Goal: Task Accomplishment & Management: Manage account settings

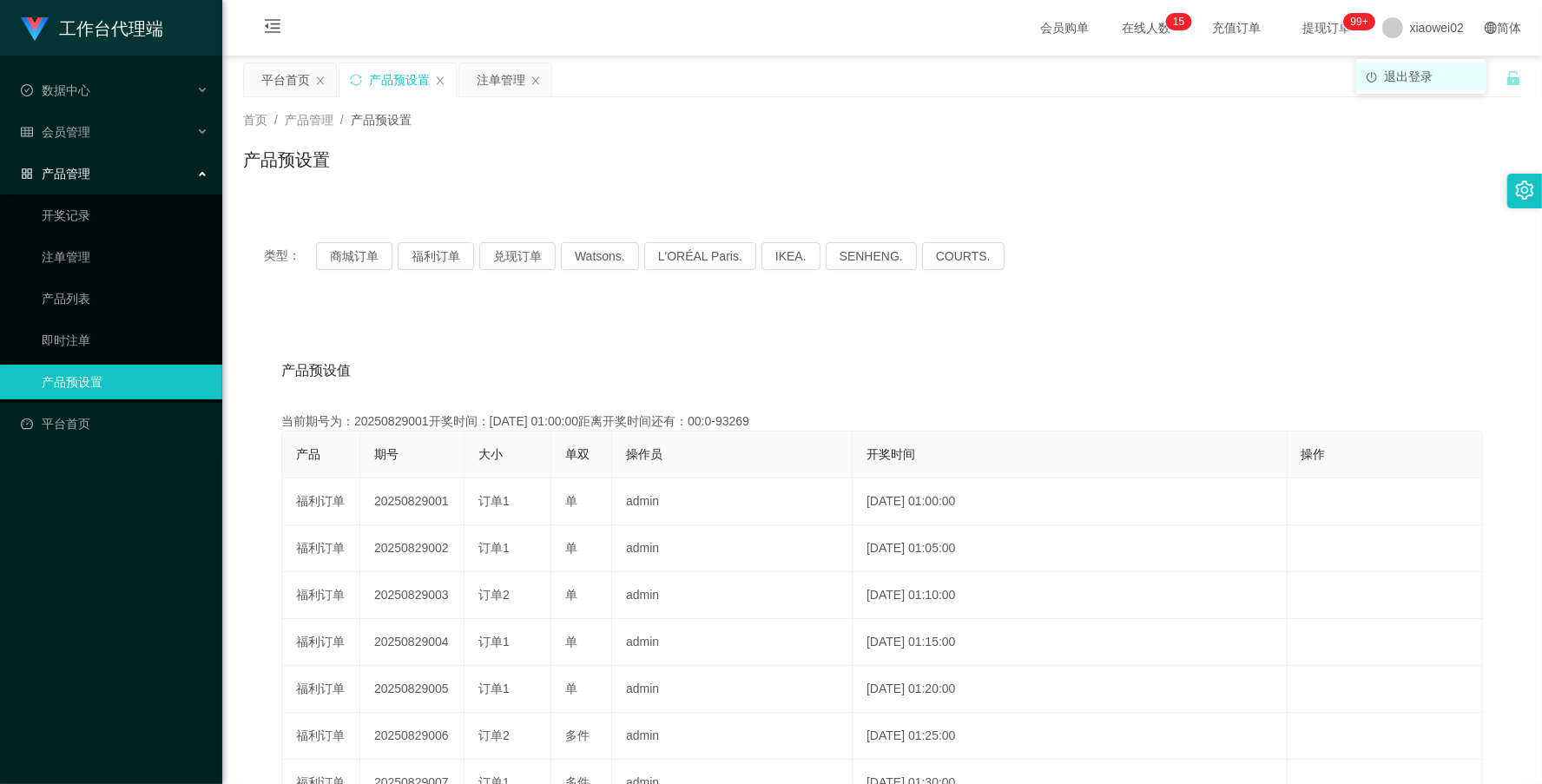
click at [1407, 76] on span "退出登录" at bounding box center [1407, 77] width 48 height 14
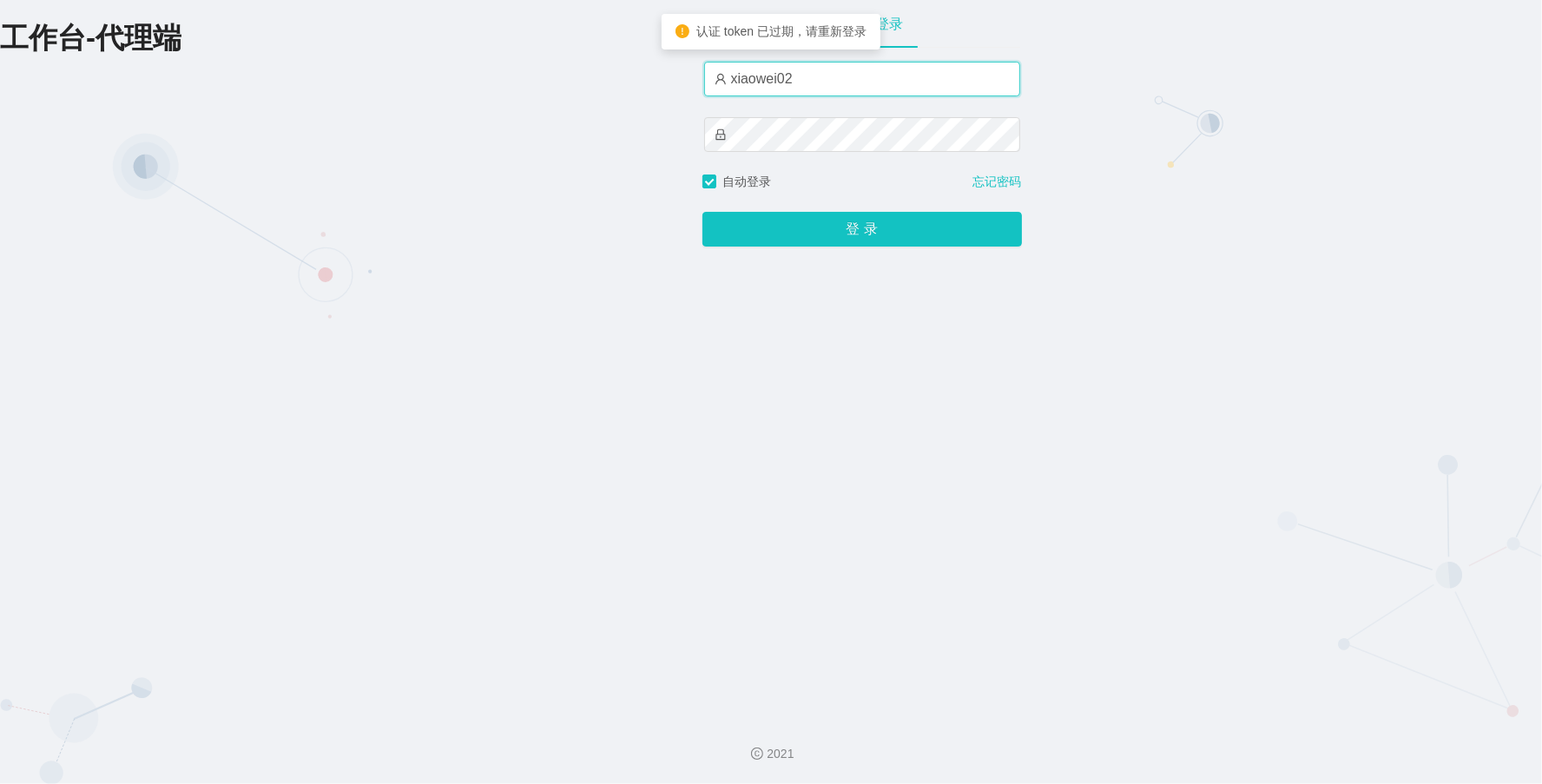
click at [835, 77] on input "xiaowei02" at bounding box center [862, 79] width 316 height 34
type input "xiaowei03"
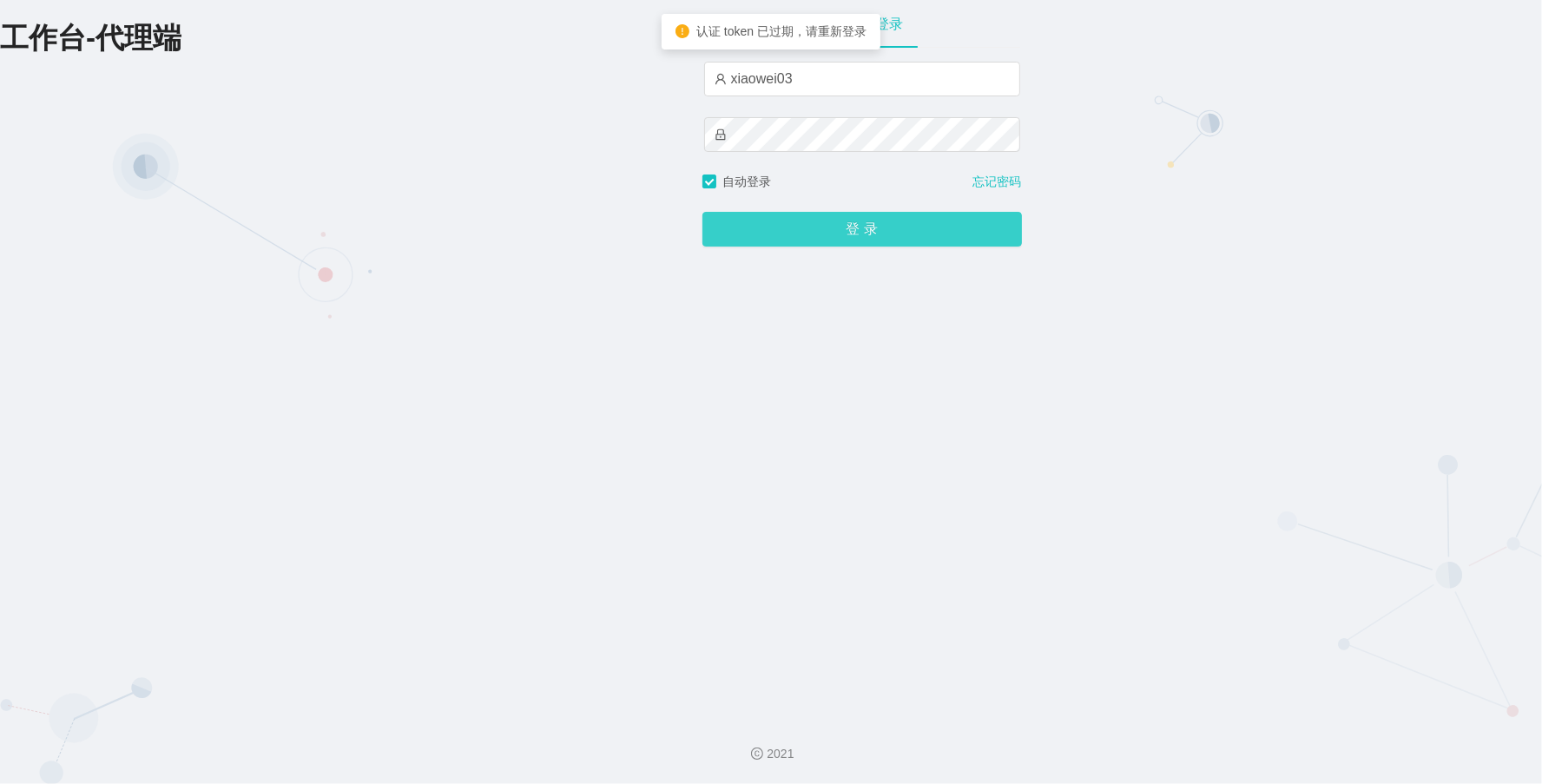
click at [873, 227] on button "登 录" at bounding box center [862, 229] width 319 height 34
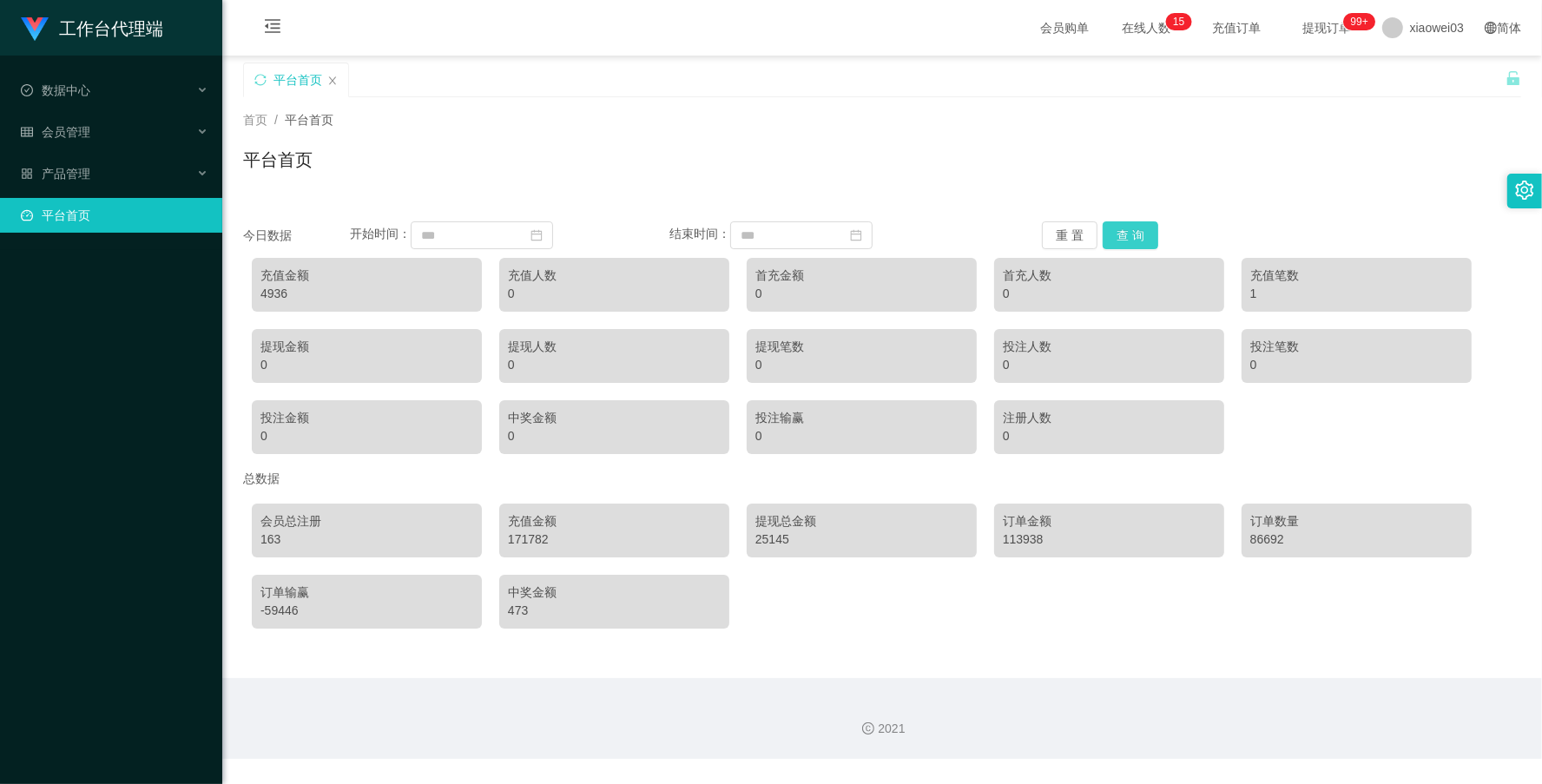
click at [1129, 230] on button "查 询" at bounding box center [1130, 235] width 56 height 28
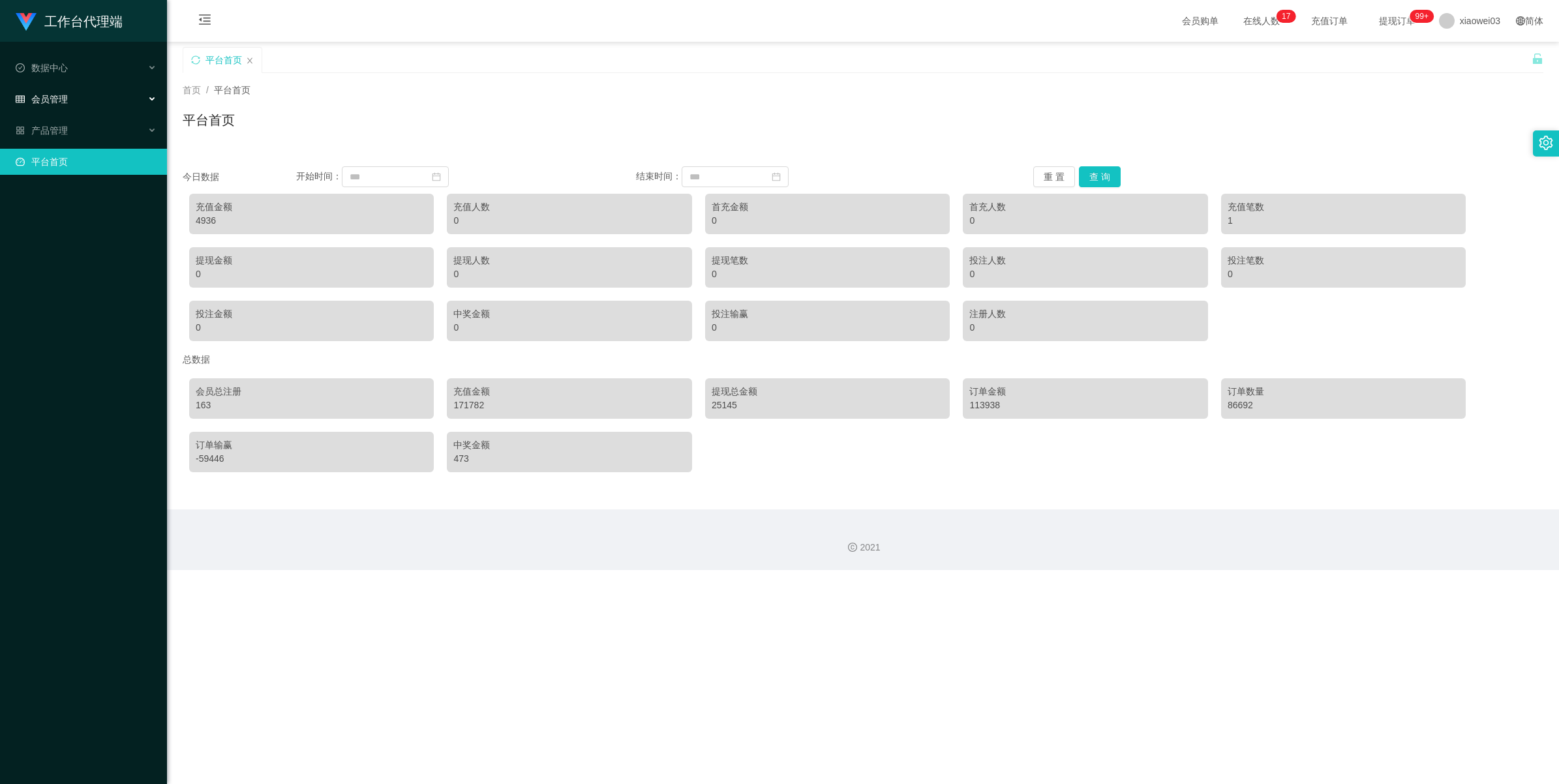
click at [53, 96] on span "会员管理" at bounding box center [41, 99] width 52 height 10
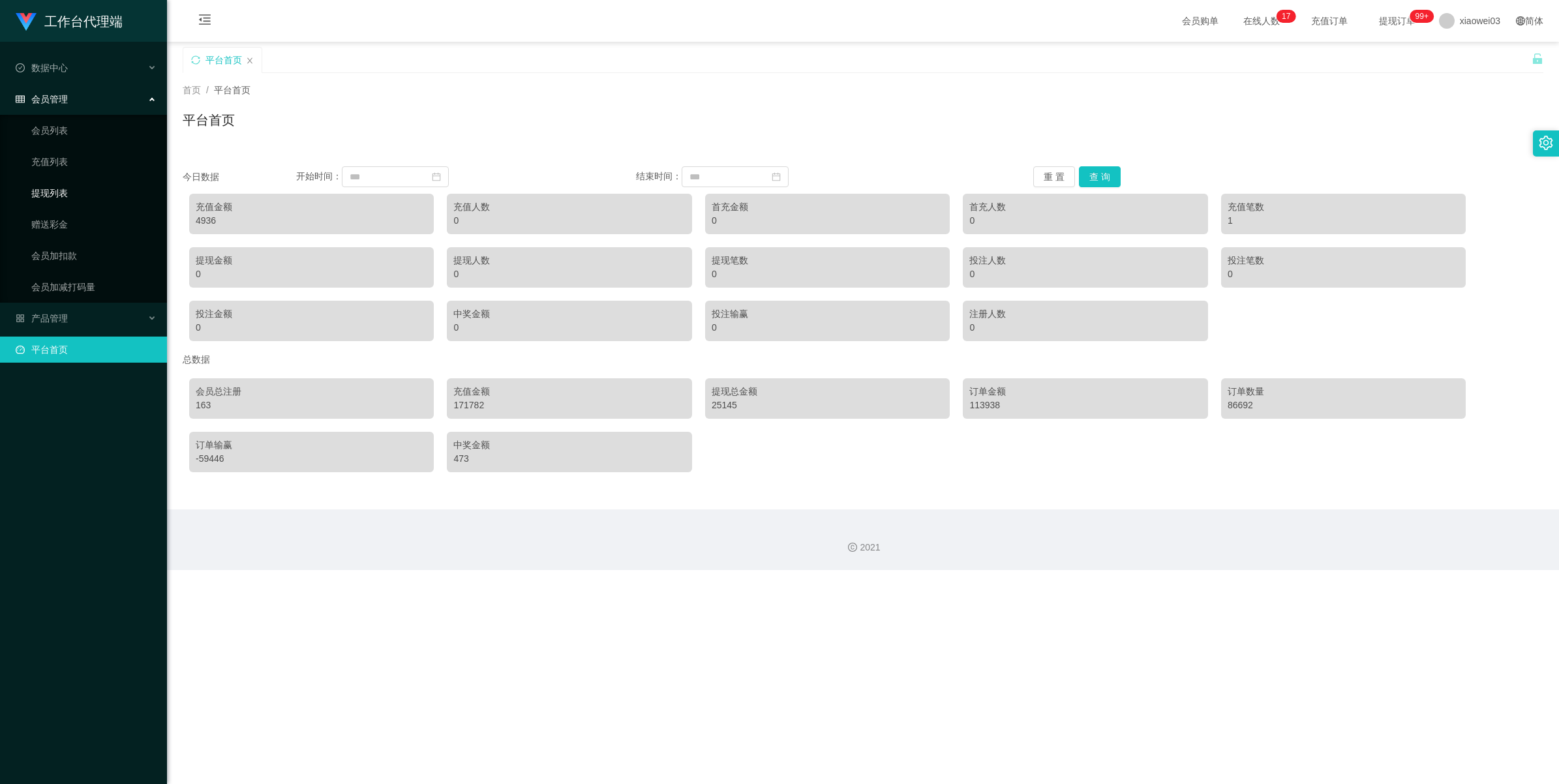
click at [50, 199] on link "提现列表" at bounding box center [94, 193] width 126 height 26
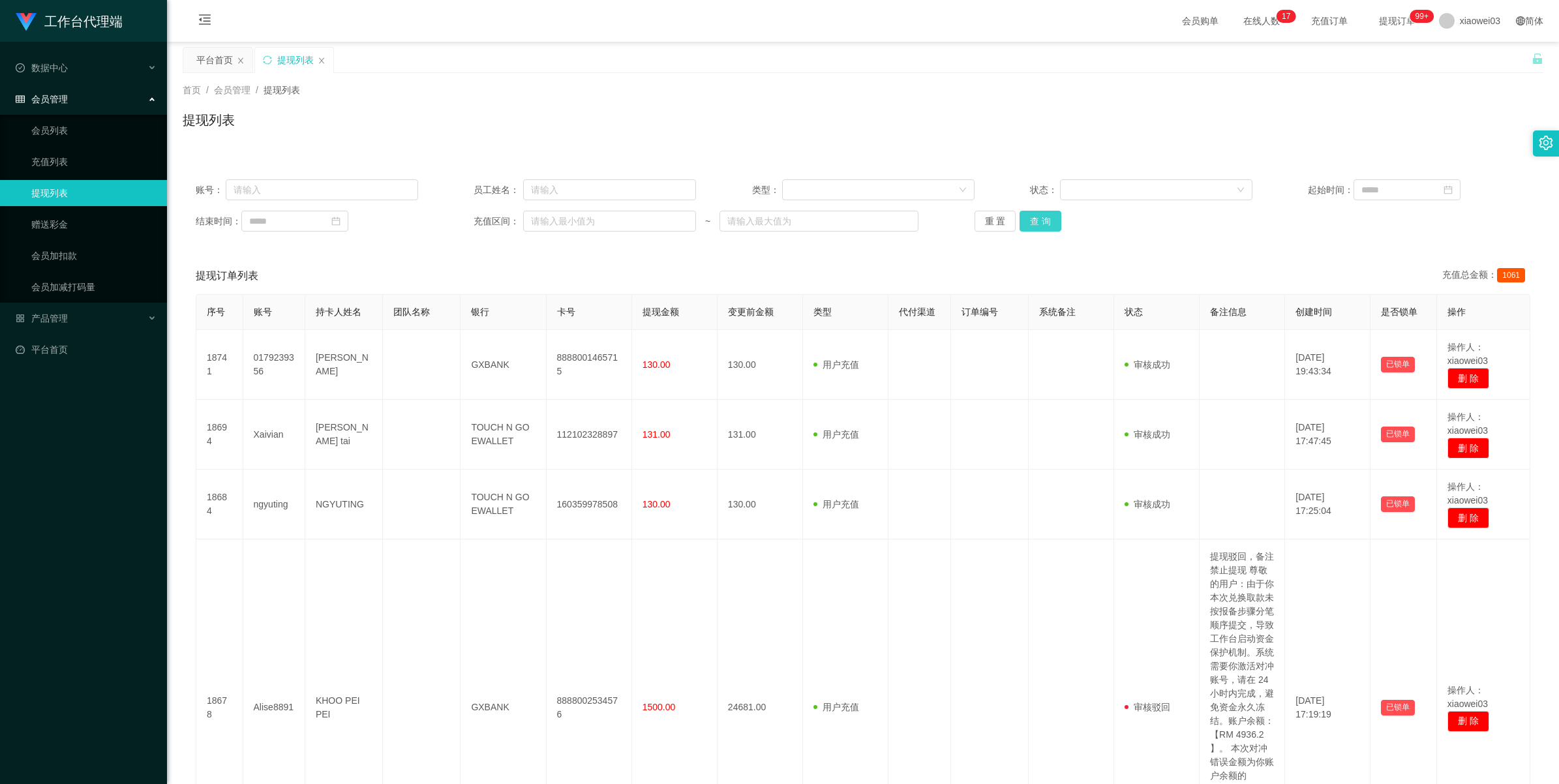
click at [1050, 217] on button "查 询" at bounding box center [1041, 221] width 42 height 21
click at [1050, 217] on button "查 询" at bounding box center [1048, 221] width 56 height 21
click at [1050, 217] on div "重 置 查 询" at bounding box center [1086, 221] width 222 height 21
click at [1050, 217] on button "查 询" at bounding box center [1041, 221] width 42 height 21
click at [1050, 216] on div "重 置 查 询" at bounding box center [1086, 221] width 222 height 21
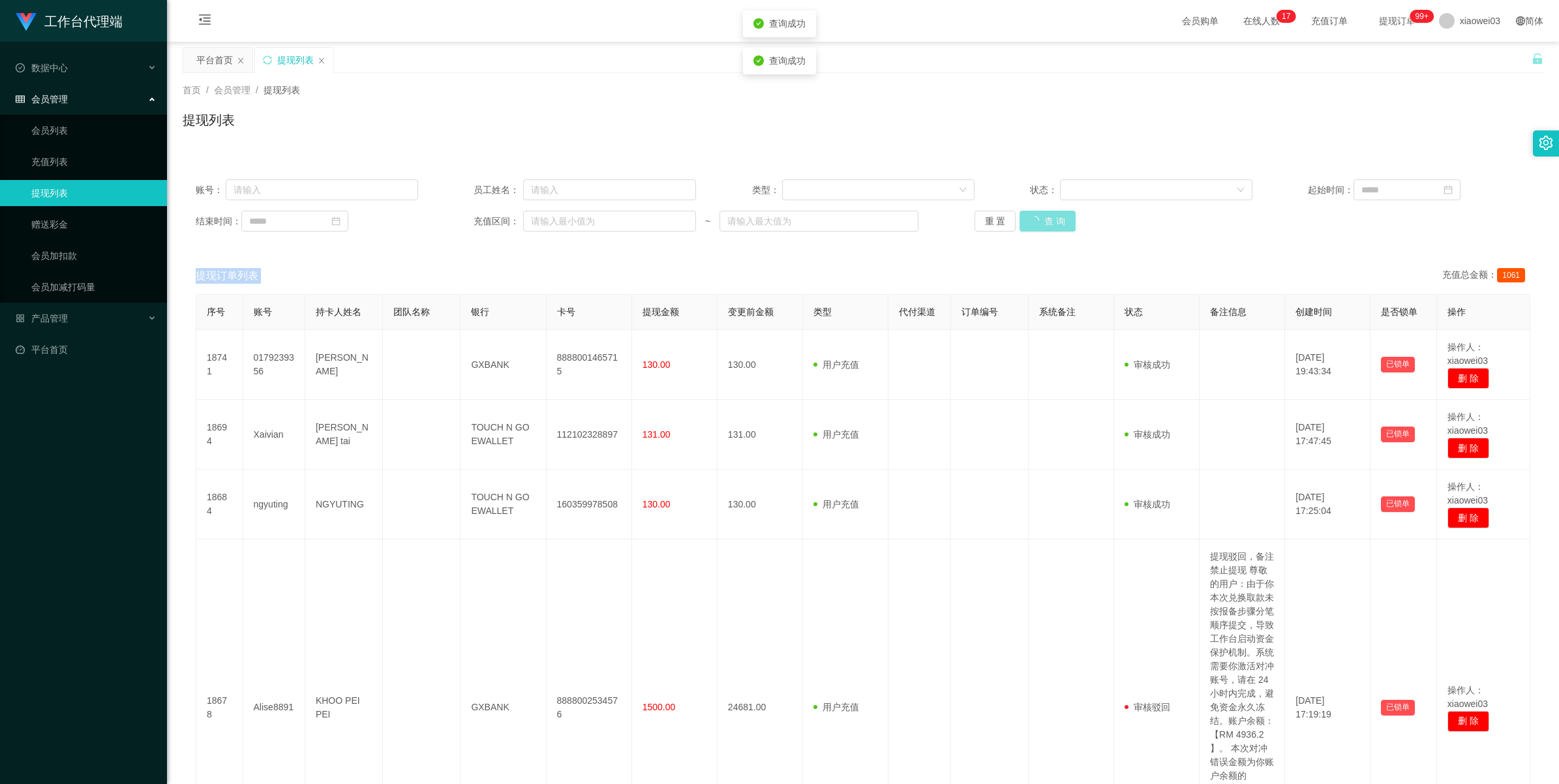
click at [1050, 216] on button "查 询" at bounding box center [1048, 221] width 56 height 21
click at [1050, 216] on div "重 置 查 询" at bounding box center [1086, 221] width 222 height 21
click at [1158, 27] on span "xiaowei03" at bounding box center [1480, 21] width 41 height 42
click at [1158, 54] on span "退出登录" at bounding box center [1459, 58] width 36 height 10
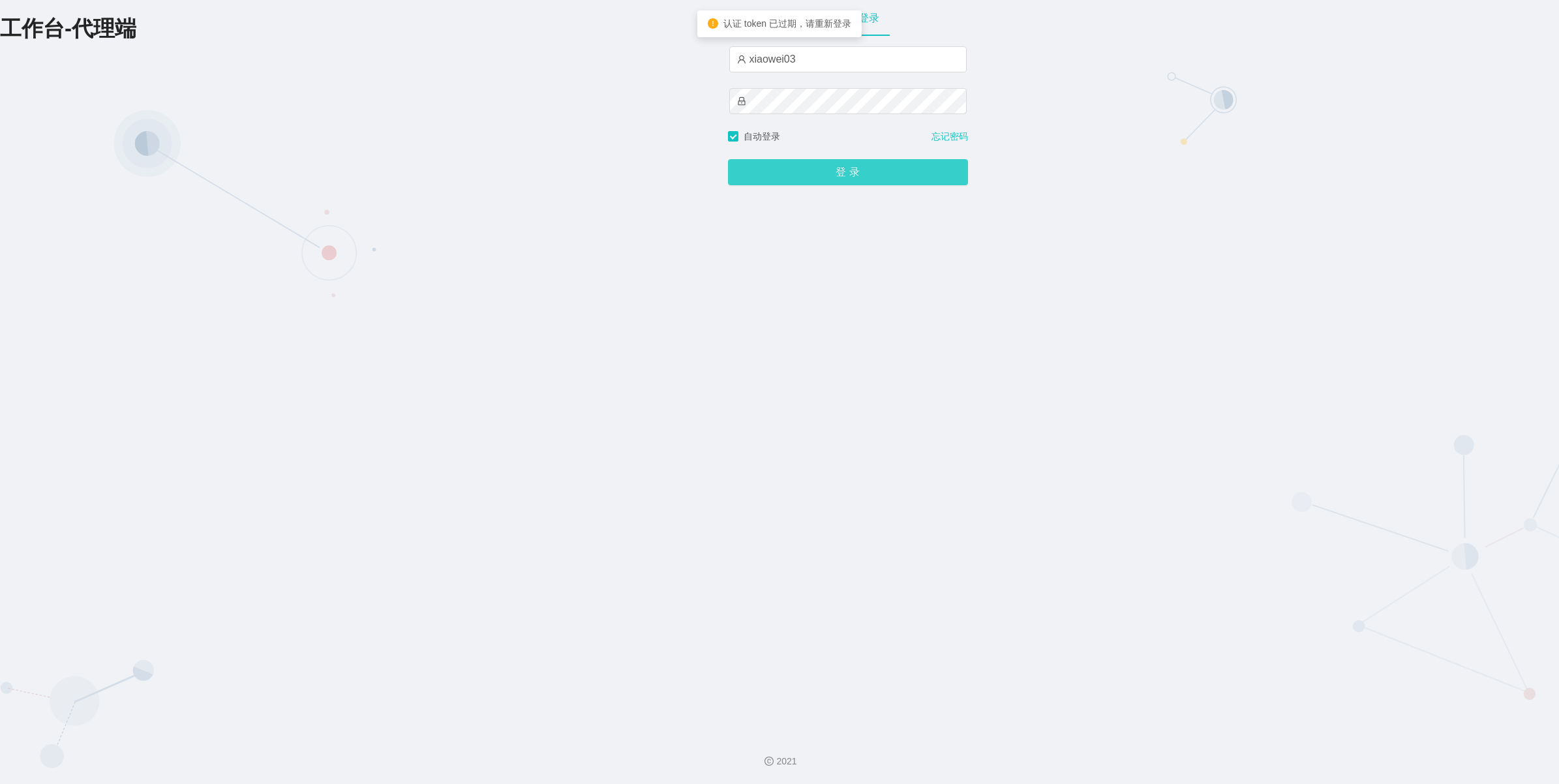
click at [795, 171] on button "登 录" at bounding box center [848, 172] width 240 height 26
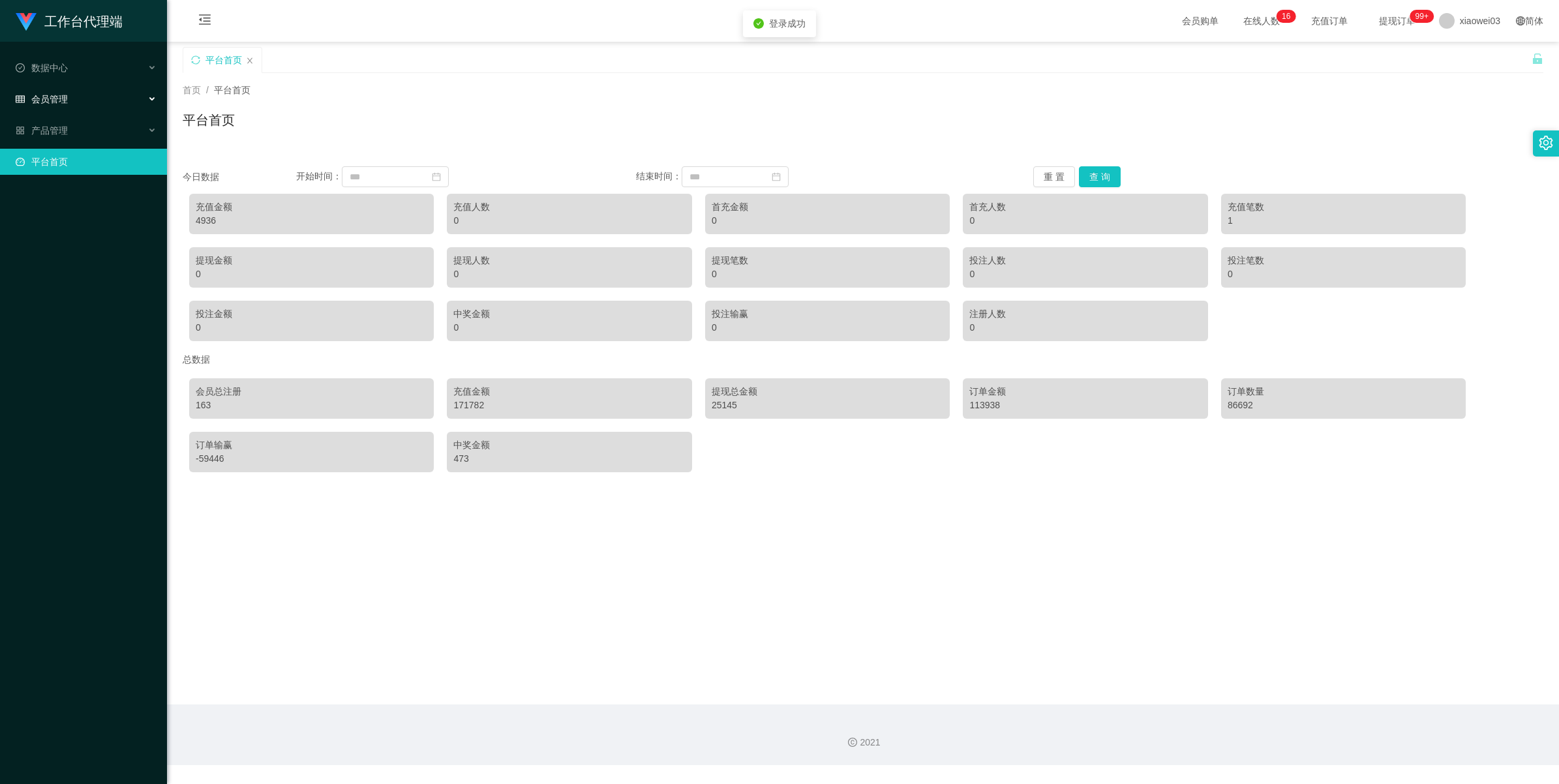
click at [76, 102] on div "会员管理" at bounding box center [83, 99] width 167 height 26
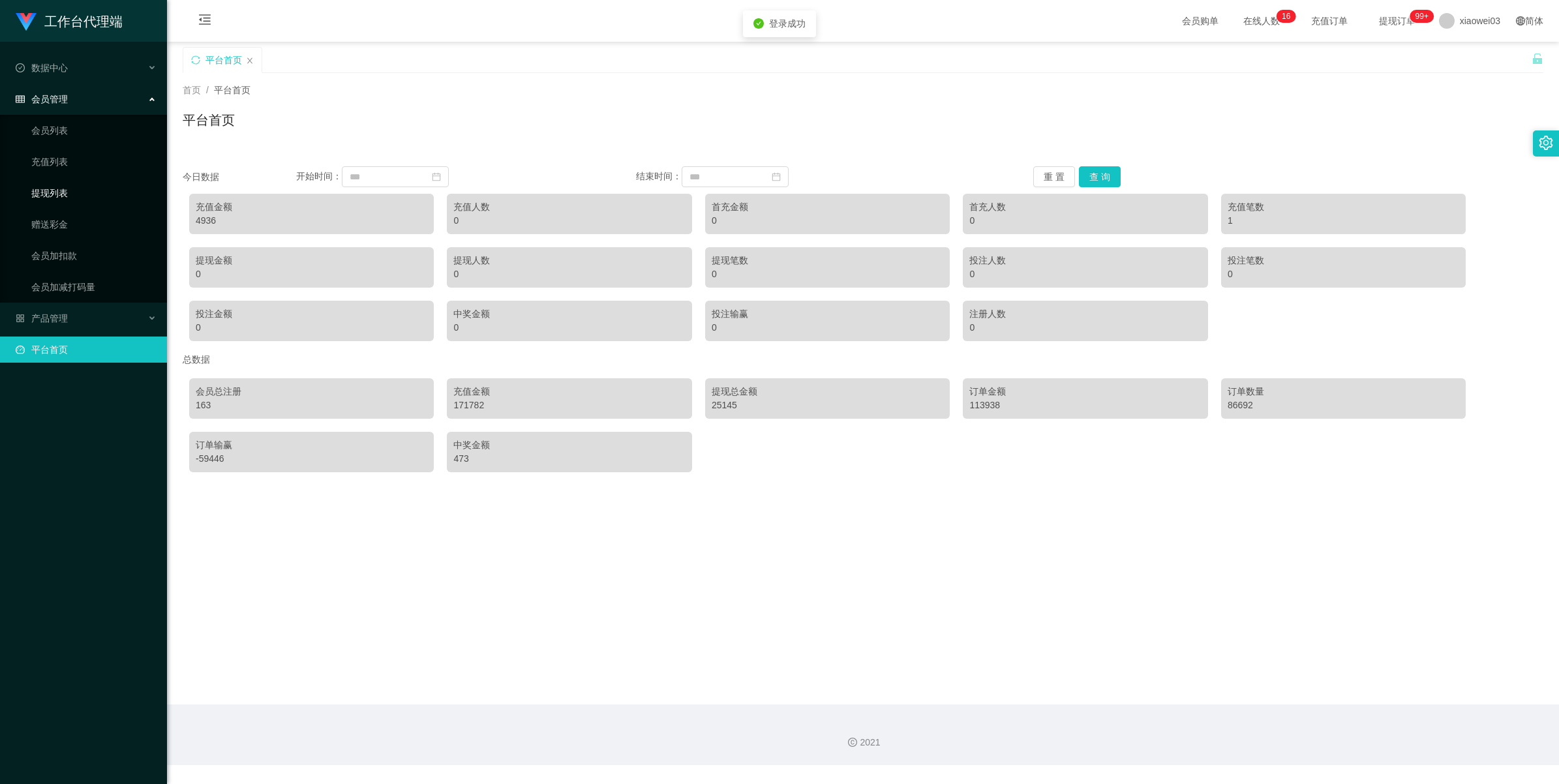
click at [44, 190] on link "提现列表" at bounding box center [94, 193] width 126 height 26
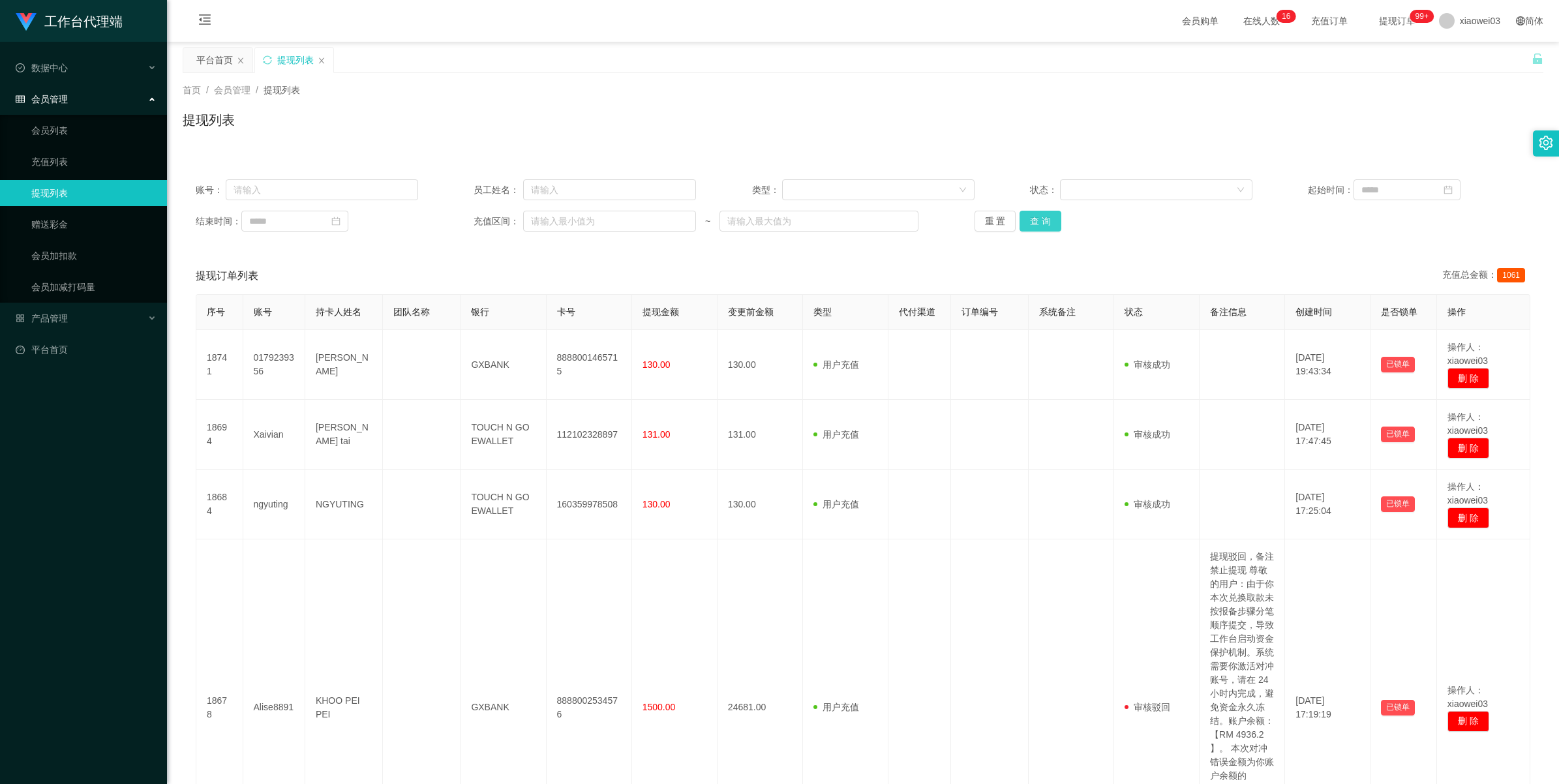
click at [1046, 227] on button "查 询" at bounding box center [1041, 221] width 42 height 21
click at [1046, 227] on div "重 置 查 询" at bounding box center [1086, 221] width 222 height 21
drag, startPoint x: 1046, startPoint y: 227, endPoint x: 1027, endPoint y: 222, distance: 19.6
click at [1027, 222] on button "查 询" at bounding box center [1041, 221] width 42 height 21
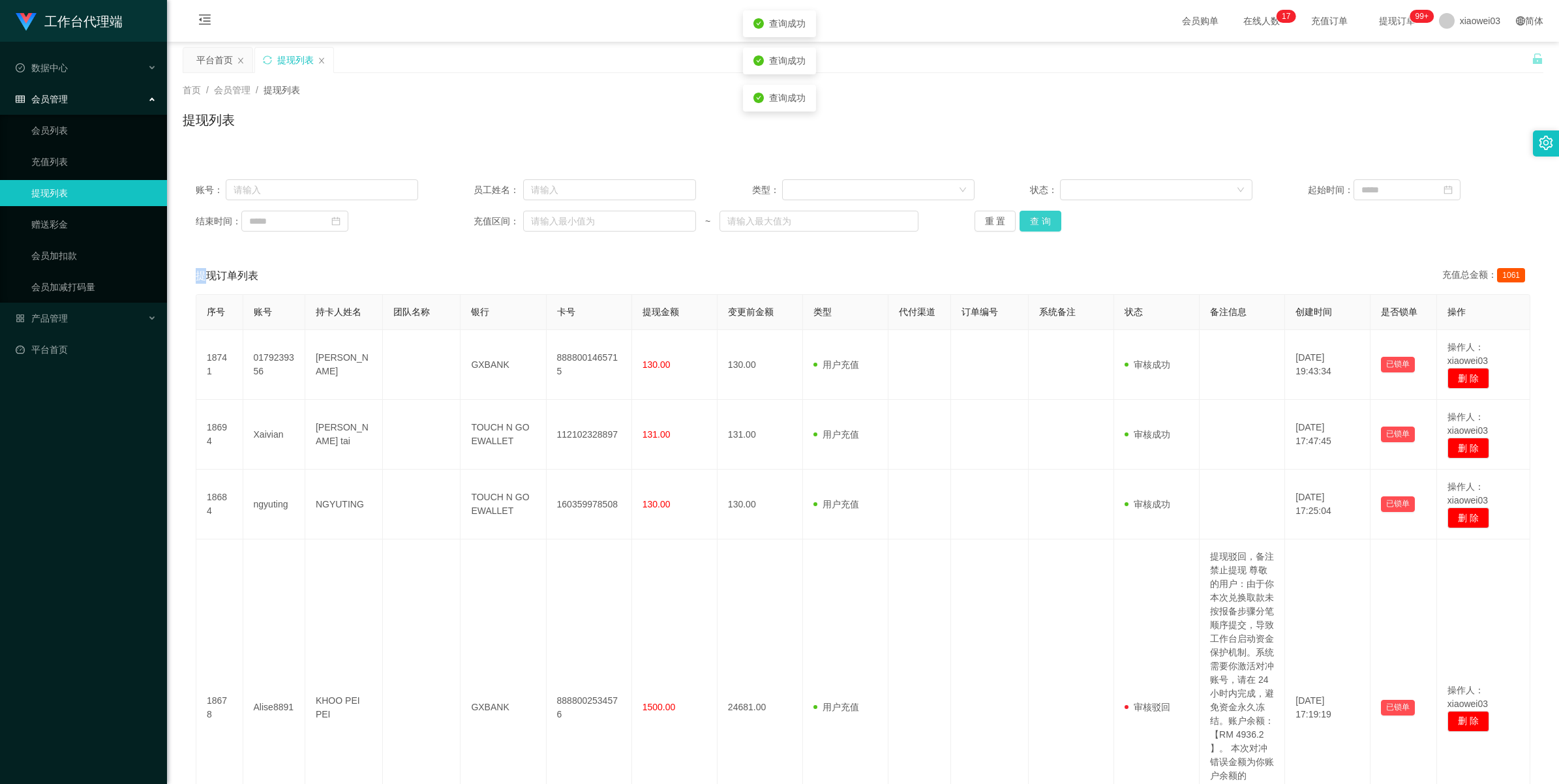
click at [1027, 222] on button "查 询" at bounding box center [1041, 221] width 42 height 21
click at [1027, 222] on div "重 置 查 询" at bounding box center [1086, 221] width 222 height 21
click at [1035, 219] on button "查 询" at bounding box center [1041, 221] width 42 height 21
click at [1035, 219] on div "重 置 查 询" at bounding box center [1086, 221] width 222 height 21
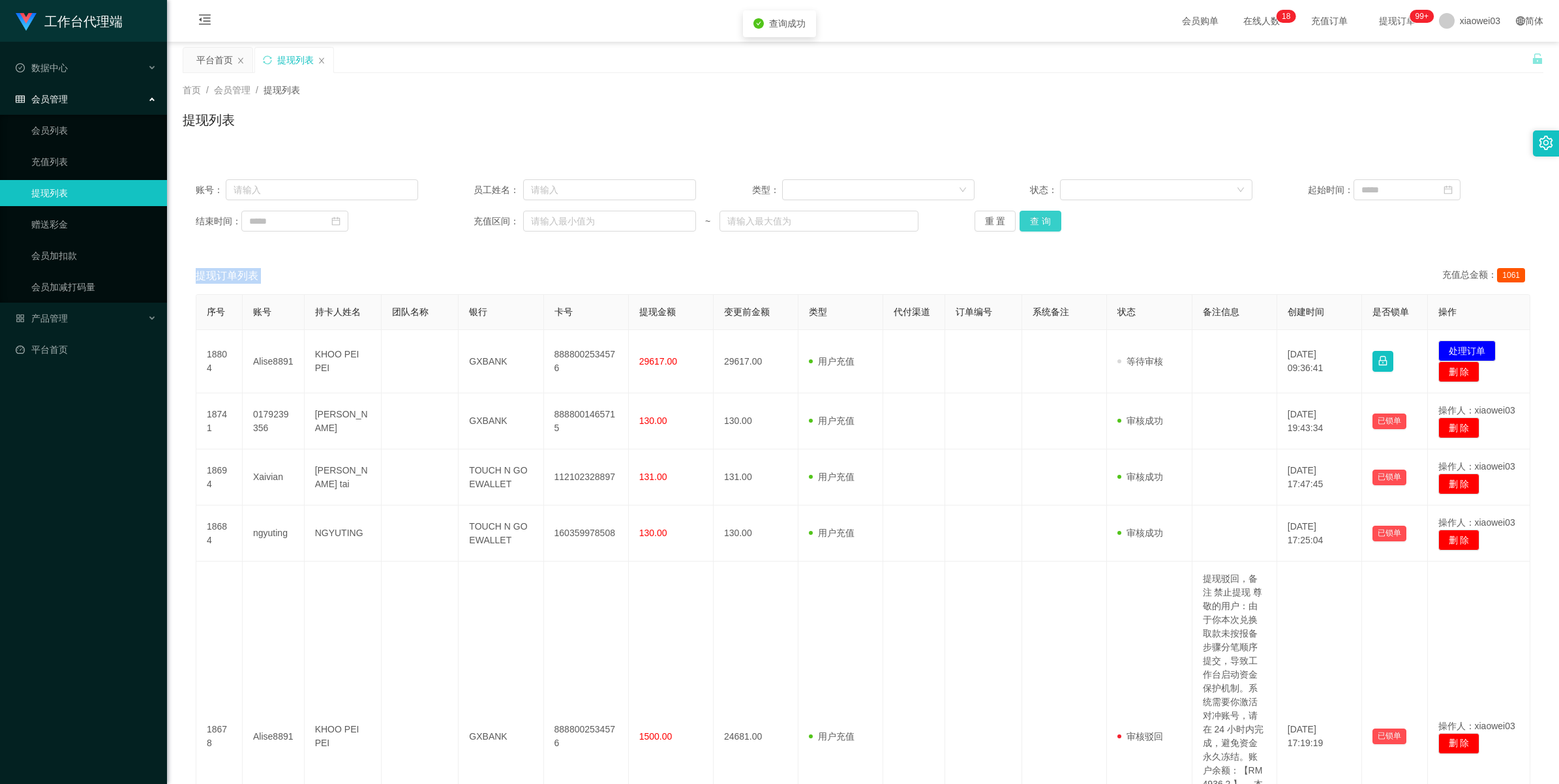
click at [1035, 219] on button "查 询" at bounding box center [1041, 221] width 42 height 21
click at [1035, 219] on div "重 置 查 询" at bounding box center [1086, 221] width 222 height 21
click at [1035, 219] on button "查 询" at bounding box center [1041, 221] width 42 height 21
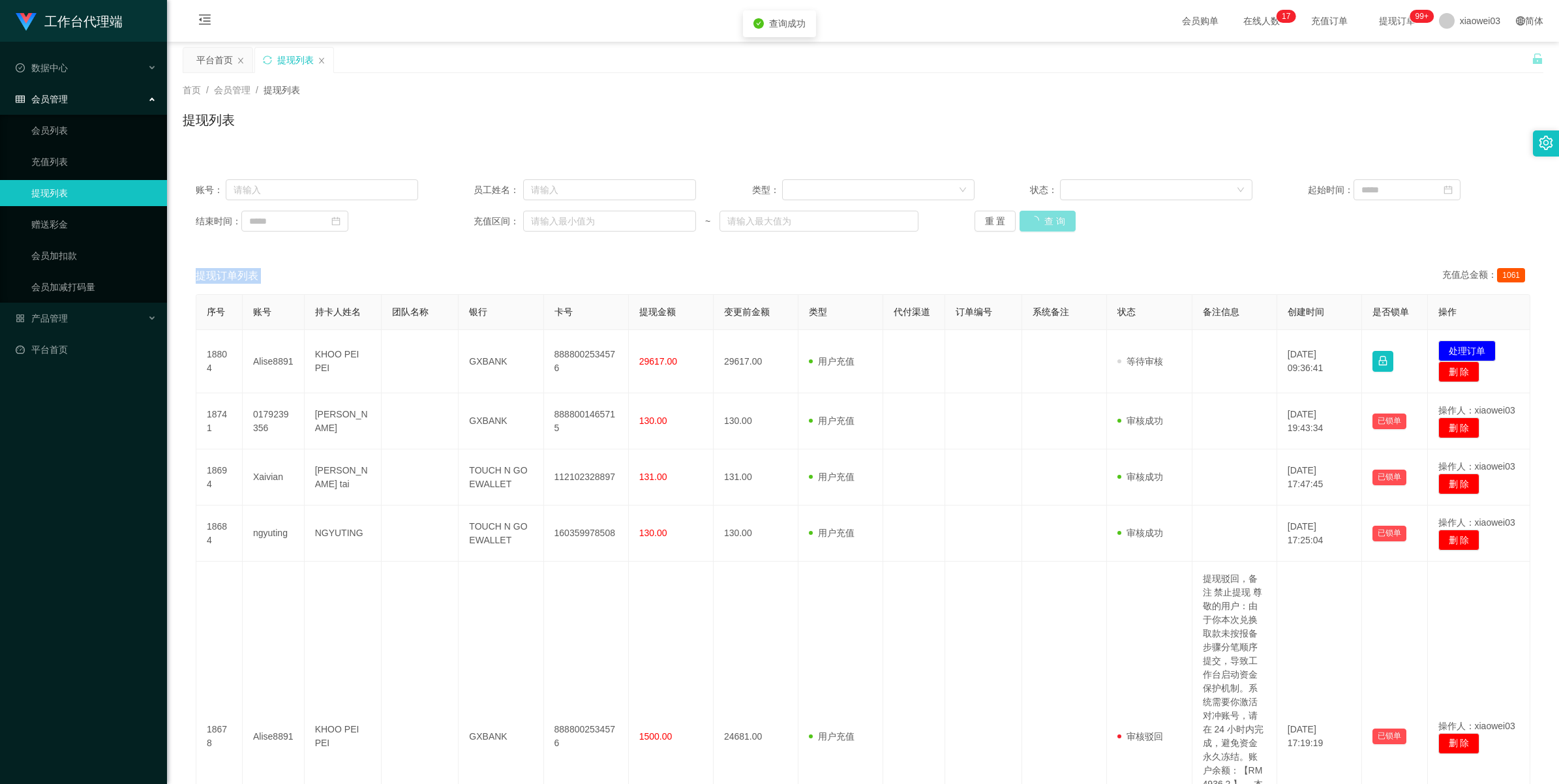
click at [1035, 219] on div "重 置 查 询" at bounding box center [1086, 221] width 222 height 21
click at [1035, 219] on button "查 询" at bounding box center [1041, 221] width 42 height 21
click at [1035, 219] on button "查 询" at bounding box center [1048, 221] width 56 height 21
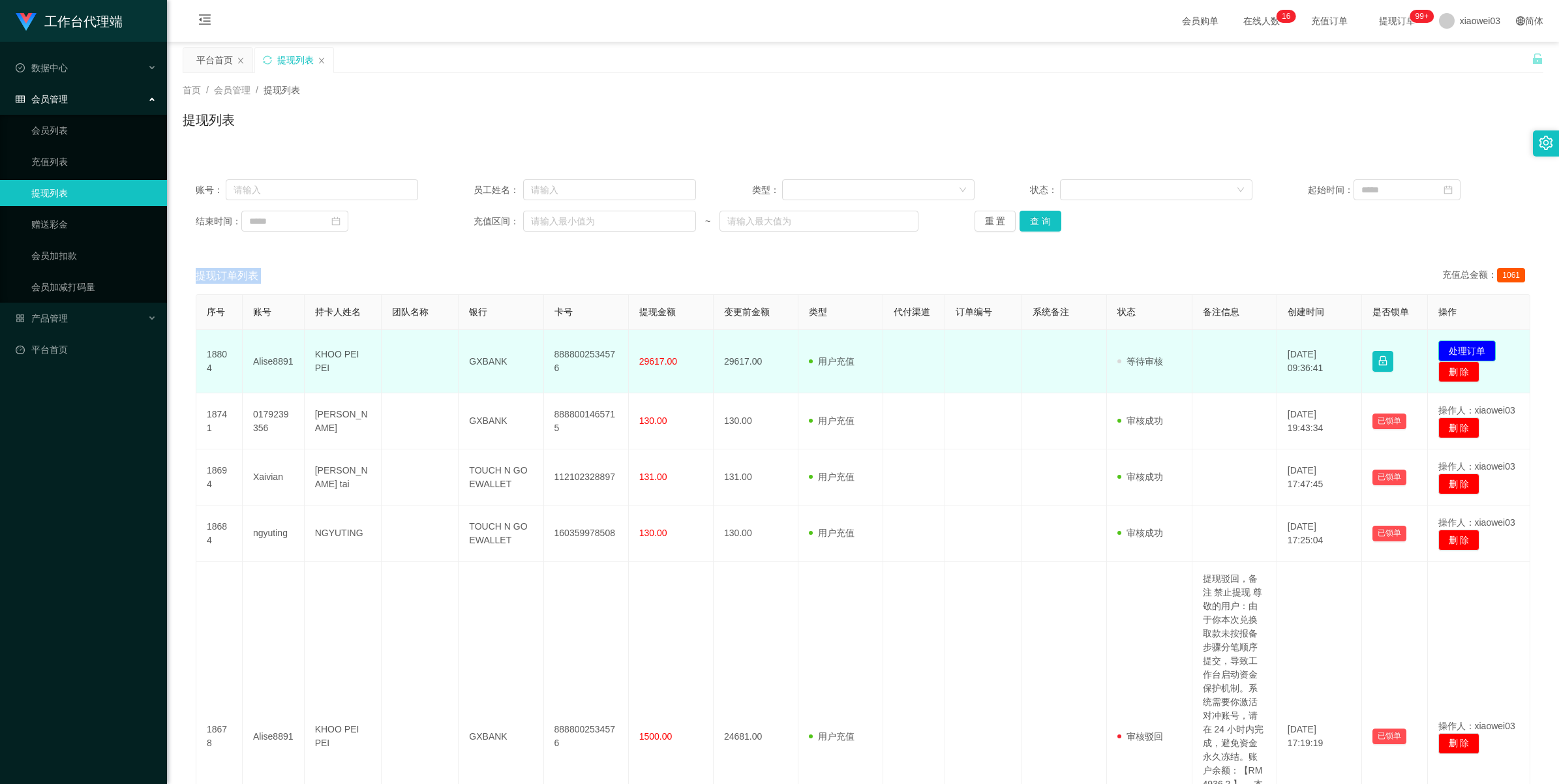
click at [1158, 357] on button "处理订单" at bounding box center [1467, 351] width 58 height 21
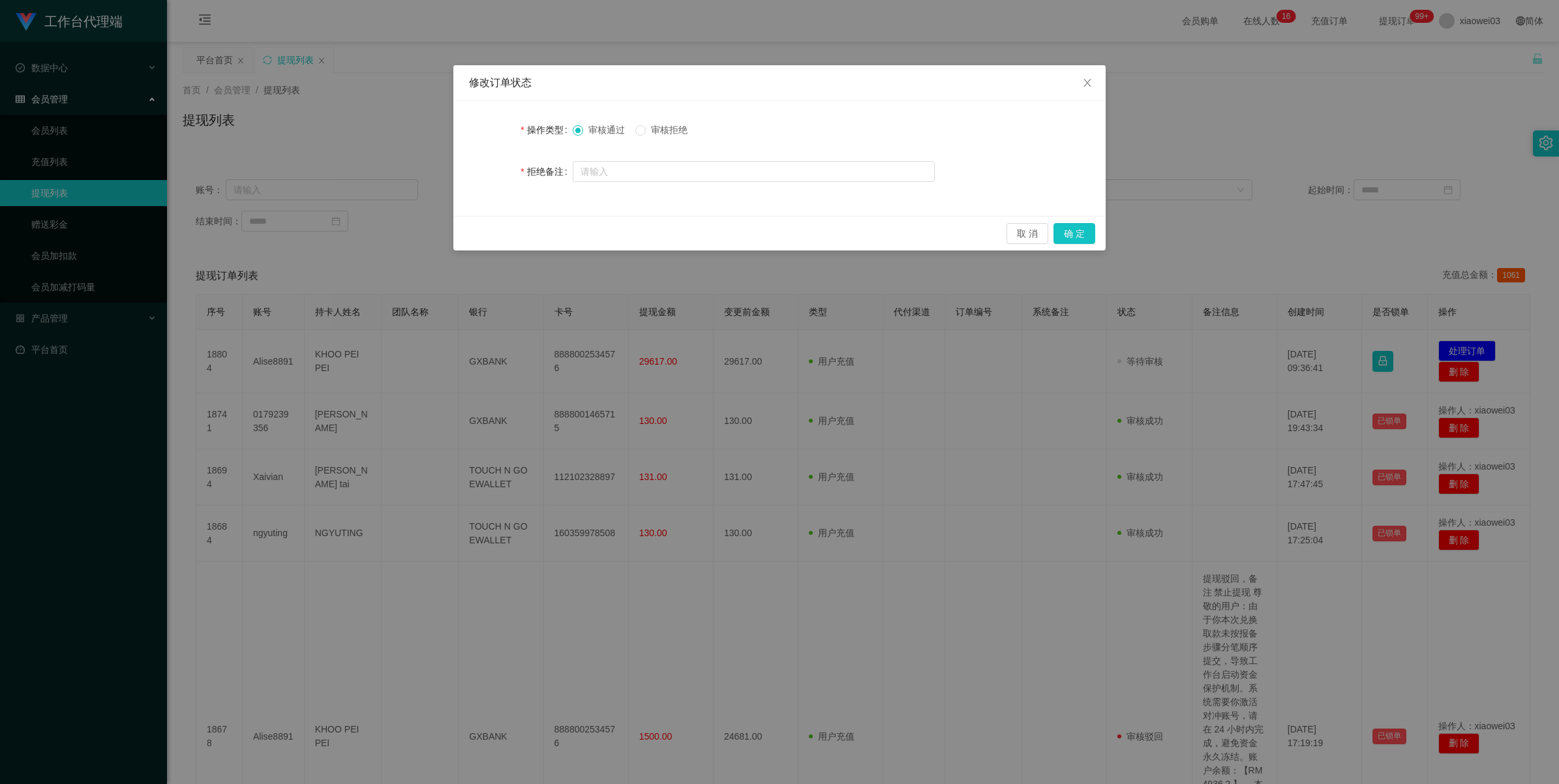
click at [677, 131] on span "审核拒绝" at bounding box center [670, 130] width 47 height 10
click at [663, 164] on input "text" at bounding box center [754, 171] width 362 height 21
paste input "经系统审计部核查，您的账户在近期操作中 多次违规、严重违纪，现已依据平台规则对您做出如下处理： 信誉积分扣除：已扣除账户信誉积分 30%； 账户状态限制：信誉…"
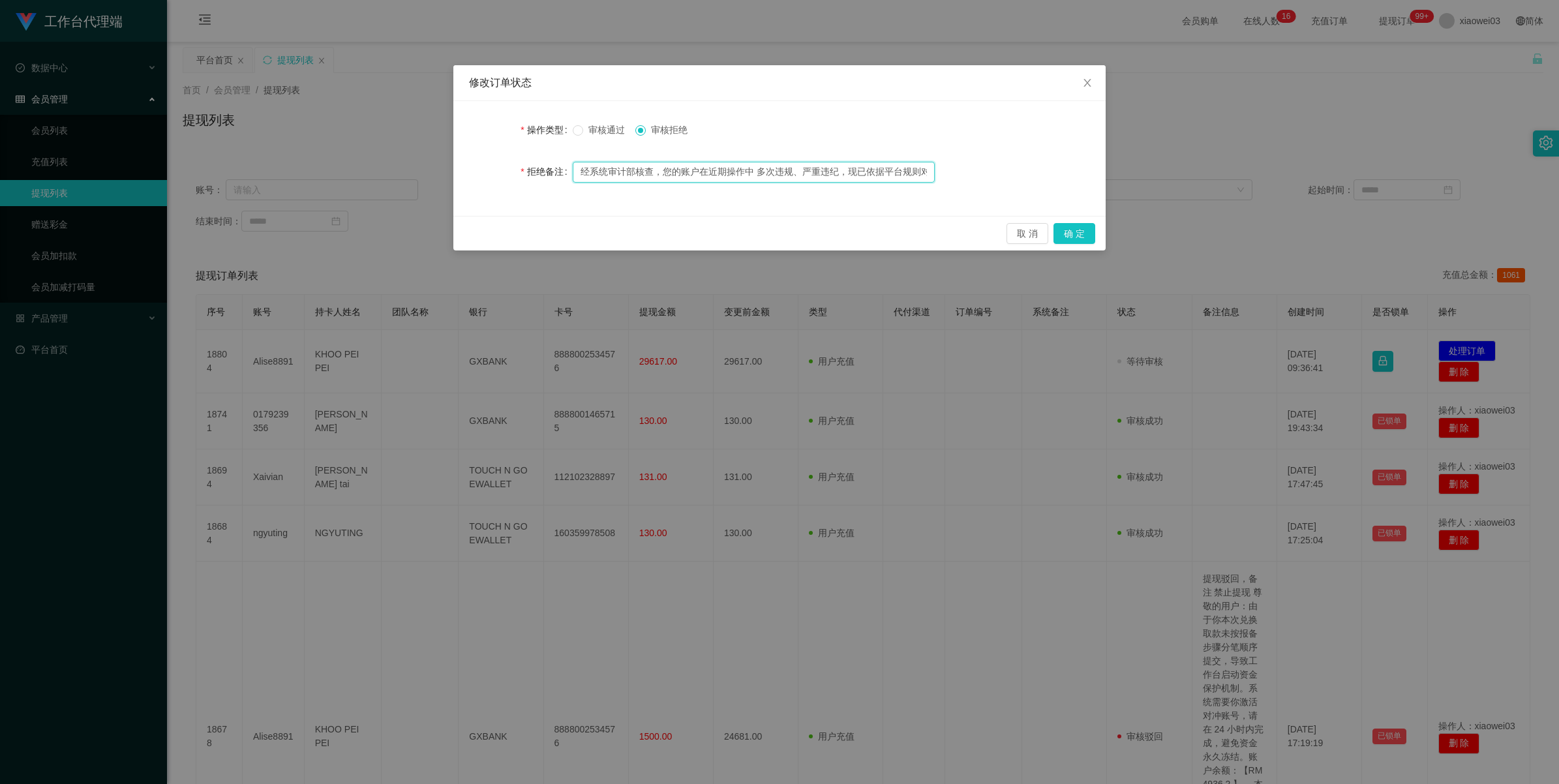
scroll to position [0, 1668]
type input "经系统审计部核查，您的账户在近期操作中 多次违规、严重违纪，现已依据平台规则对您做出如下处理： 信誉积分扣除：已扣除账户信誉积分 30%； 账户状态限制：信誉…"
click at [1088, 230] on button "确 定" at bounding box center [1075, 233] width 42 height 21
